Goal: Task Accomplishment & Management: Manage account settings

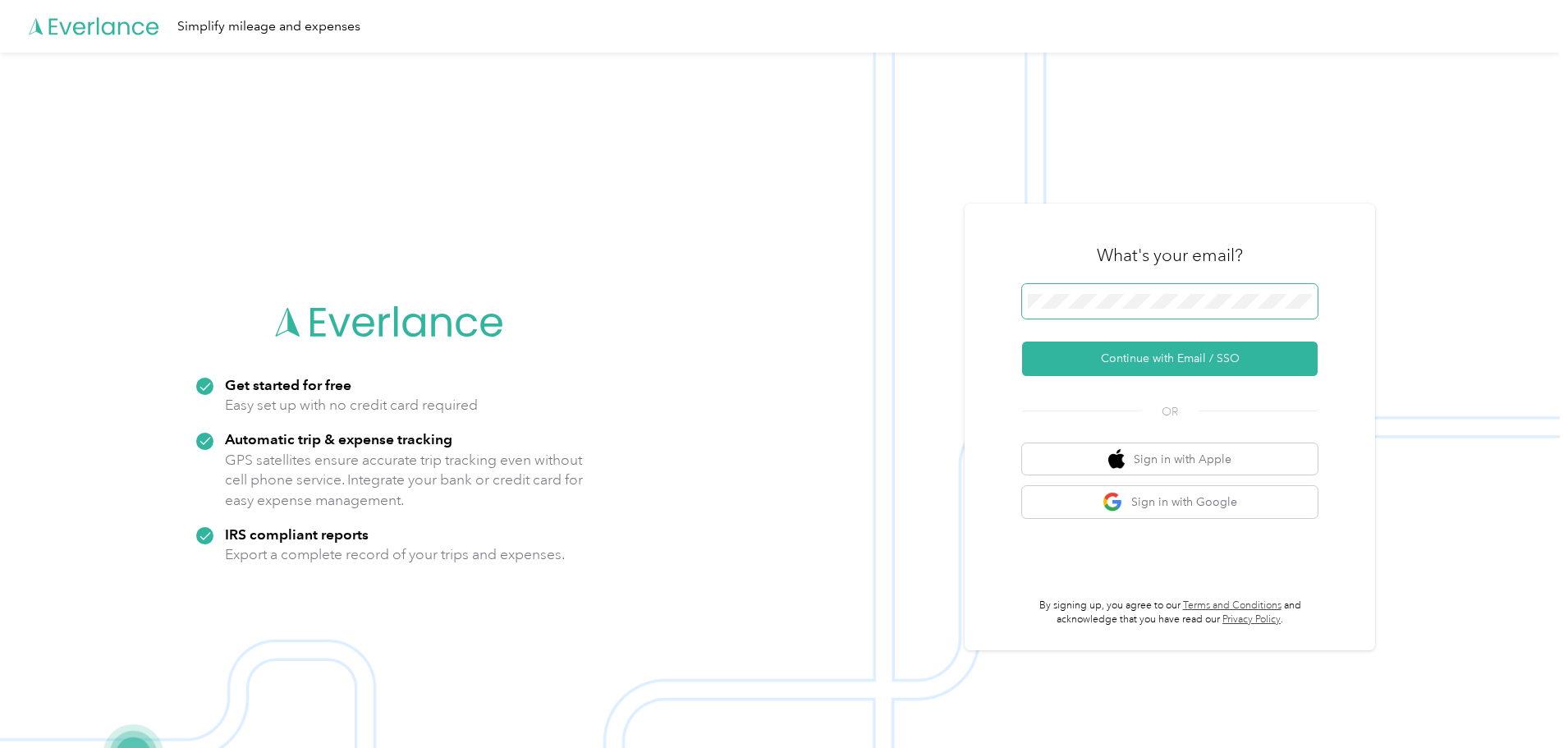
click at [1022, 341] on button "Continue with Email / SSO" at bounding box center [1170, 358] width 296 height 34
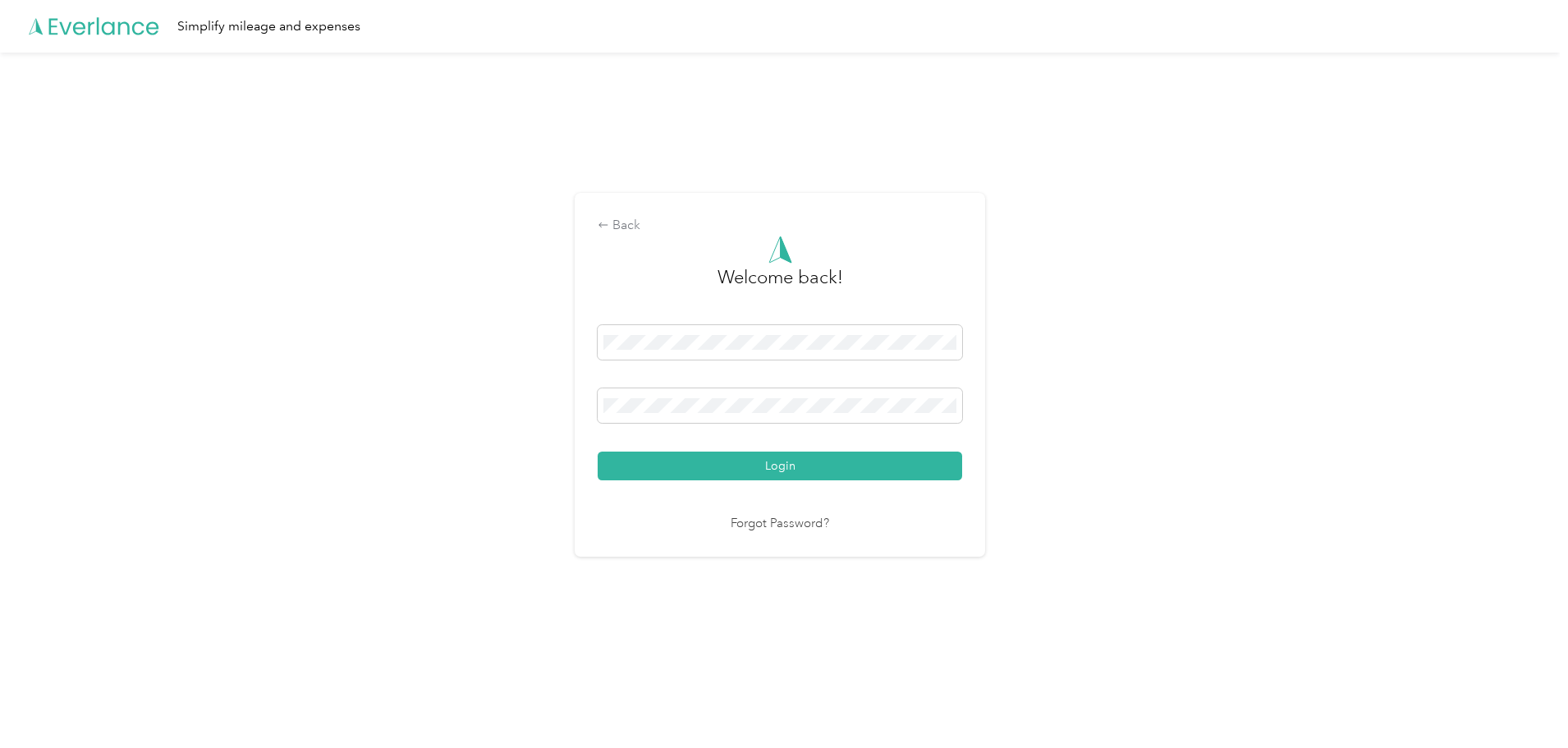
click at [598, 451] on button "Login" at bounding box center [780, 465] width 364 height 29
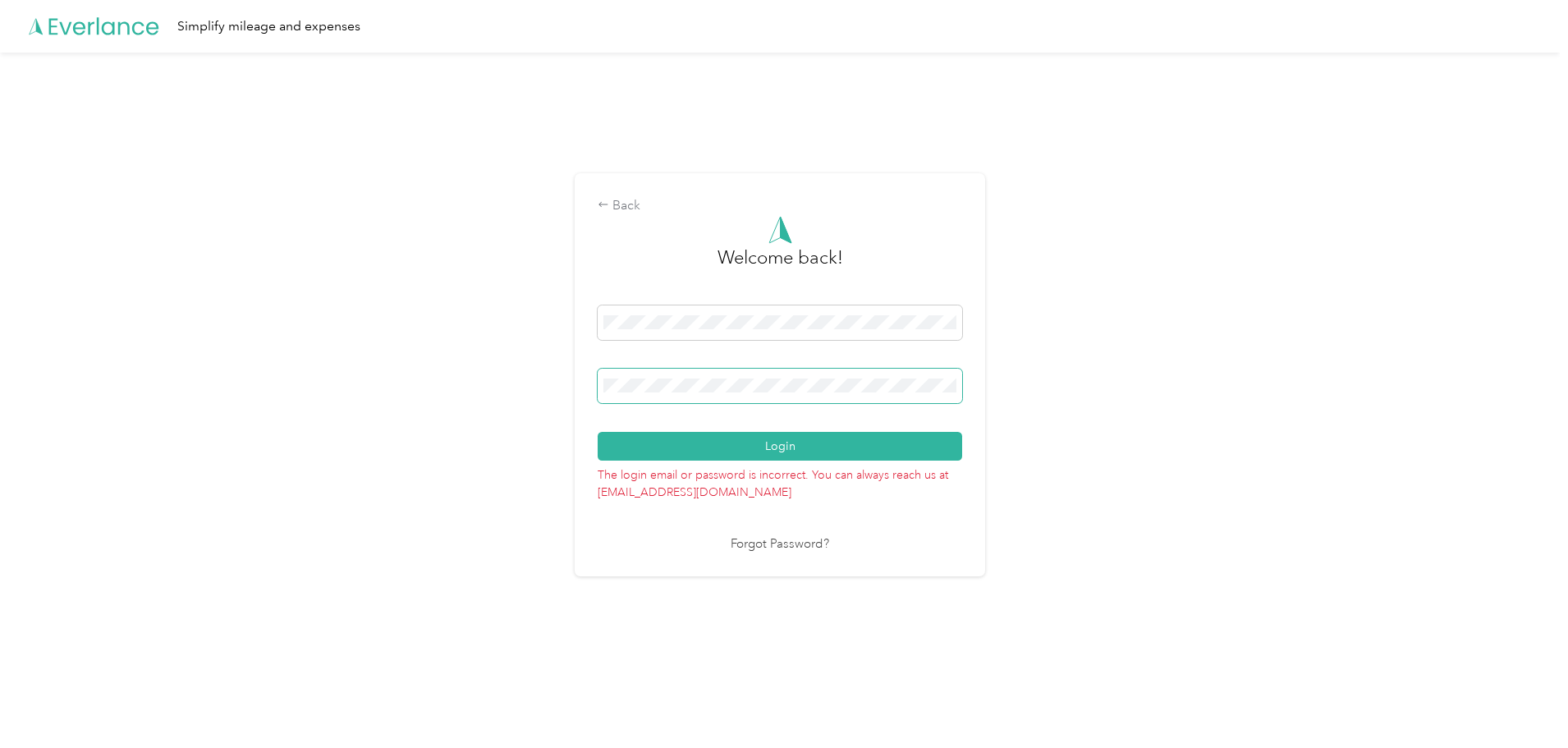
click at [942, 382] on img at bounding box center [938, 385] width 13 height 13
click at [945, 389] on img at bounding box center [938, 385] width 13 height 13
